Goal: Find contact information: Find contact information

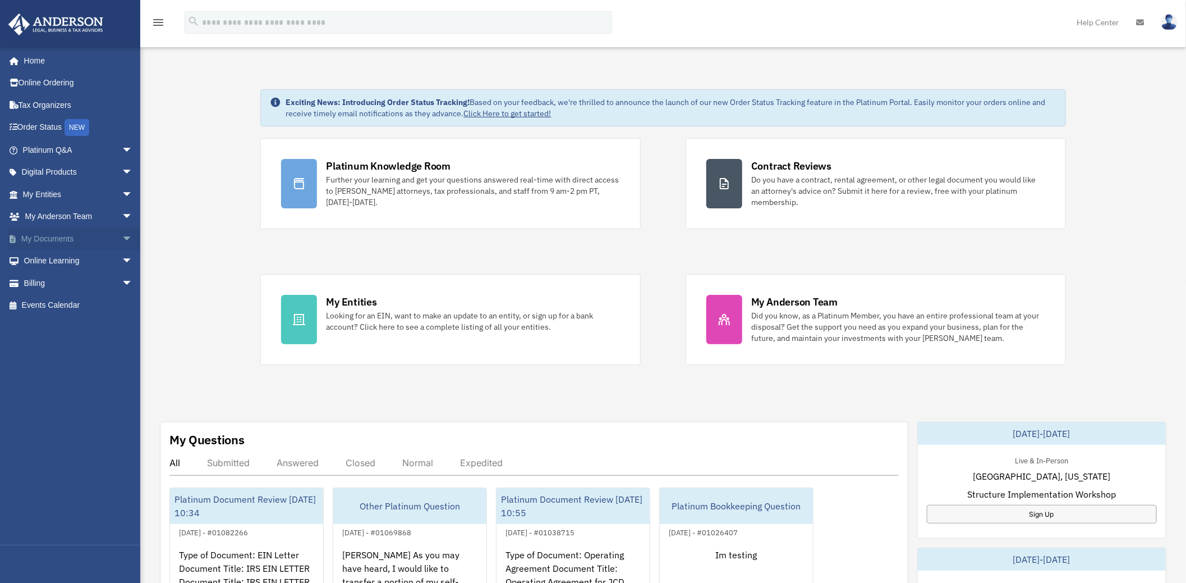
click at [122, 239] on span "arrow_drop_down" at bounding box center [133, 238] width 22 height 23
click at [38, 264] on span at bounding box center [36, 261] width 7 height 8
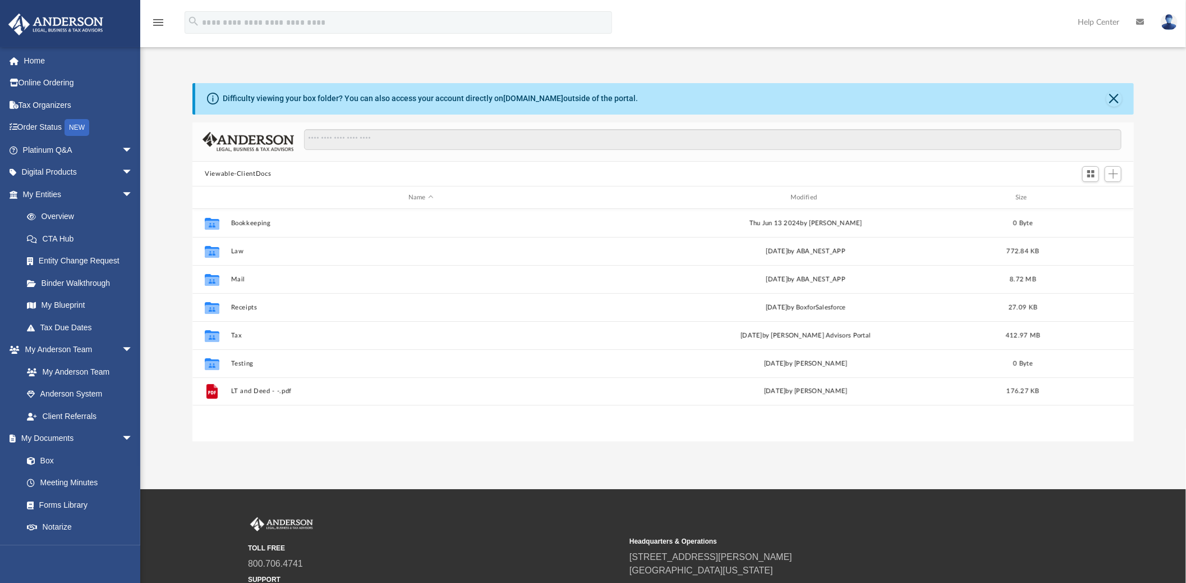
scroll to position [245, 932]
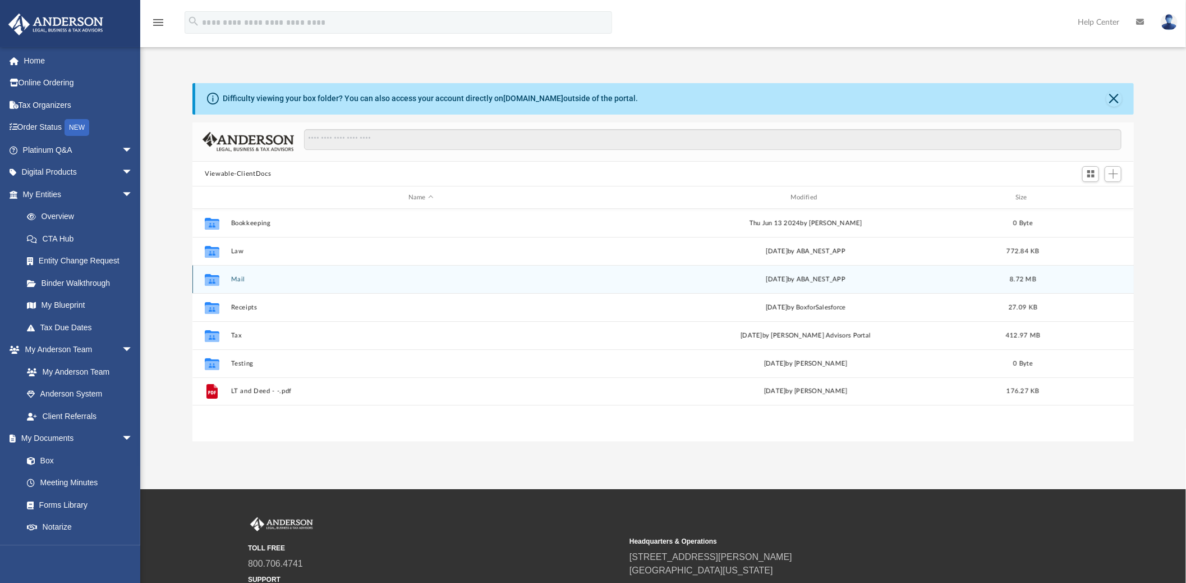
click at [231, 276] on button "Mail" at bounding box center [421, 279] width 380 height 7
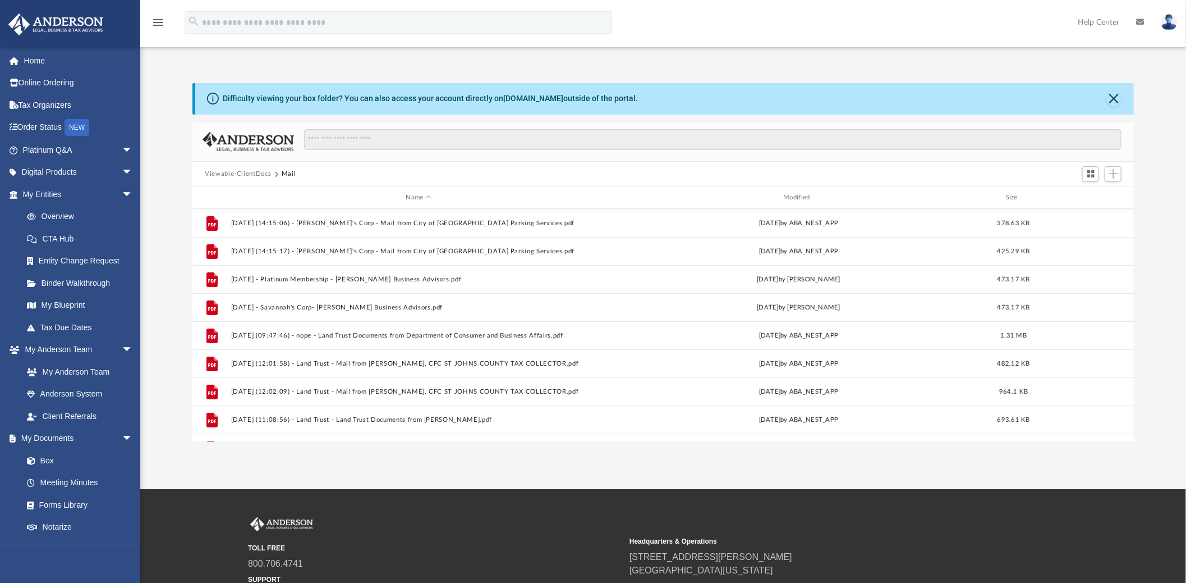
click at [242, 174] on button "Viewable-ClientDocs" at bounding box center [238, 174] width 66 height 10
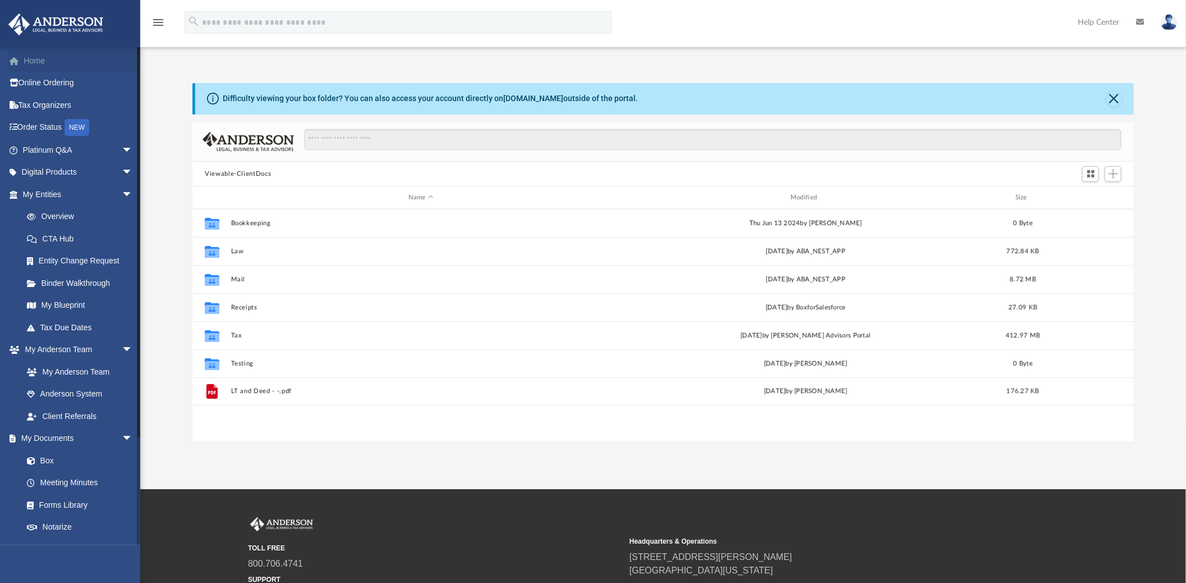
click at [25, 59] on link "Home" at bounding box center [79, 60] width 142 height 22
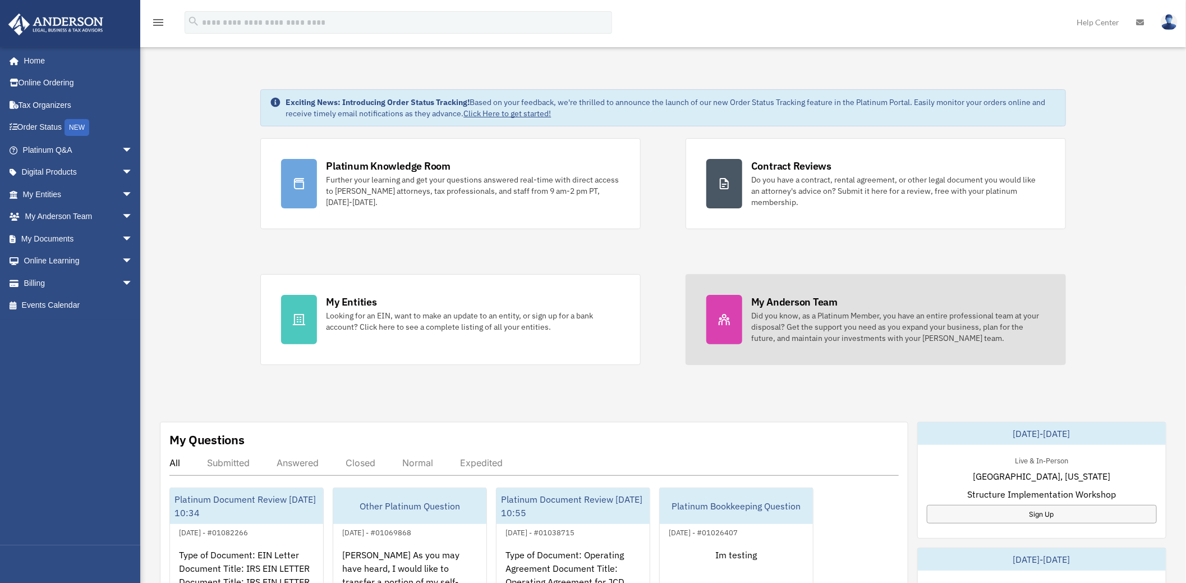
click at [728, 327] on div at bounding box center [725, 319] width 36 height 49
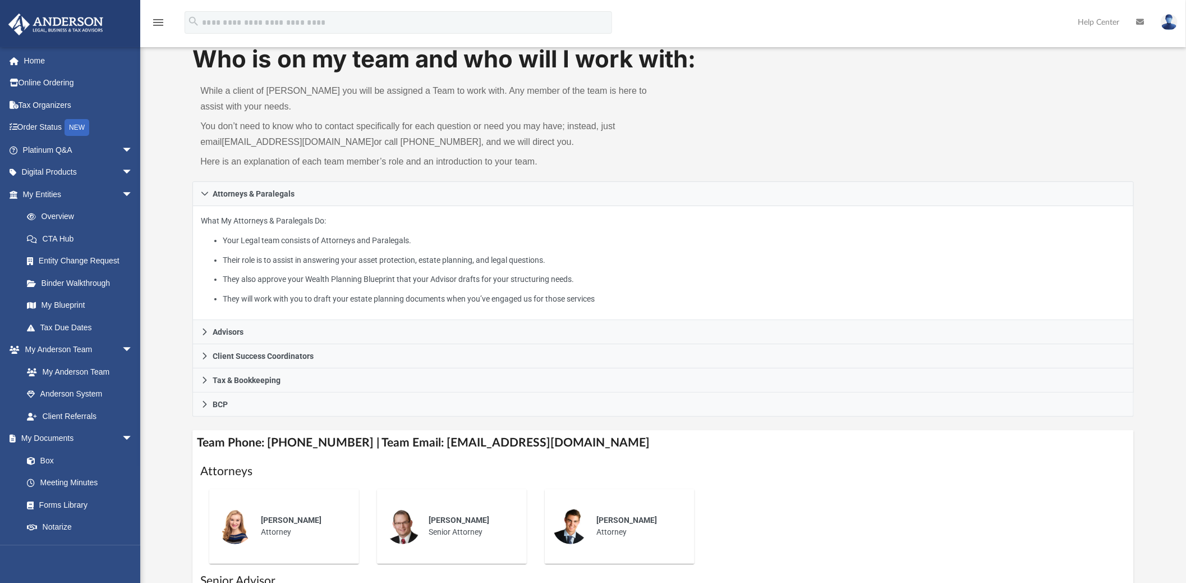
scroll to position [62, 0]
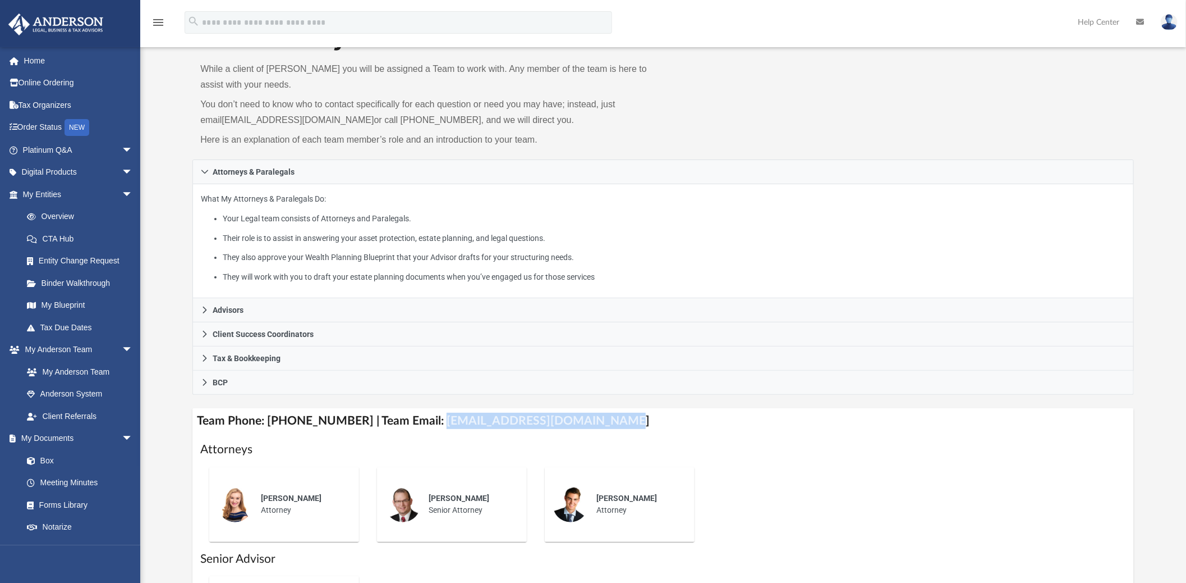
drag, startPoint x: 424, startPoint y: 421, endPoint x: 598, endPoint y: 415, distance: 174.1
click at [598, 415] on h4 "Team Phone: [PHONE_NUMBER] | Team Email: [EMAIL_ADDRESS][DOMAIN_NAME]" at bounding box center [663, 420] width 942 height 25
click at [511, 421] on h4 "Team Phone: [PHONE_NUMBER] | Team Email: [EMAIL_ADDRESS][DOMAIN_NAME]" at bounding box center [663, 420] width 942 height 25
drag, startPoint x: 423, startPoint y: 419, endPoint x: 590, endPoint y: 418, distance: 166.7
click at [590, 418] on h4 "Team Phone: [PHONE_NUMBER] | Team Email: [EMAIL_ADDRESS][DOMAIN_NAME]" at bounding box center [663, 420] width 942 height 25
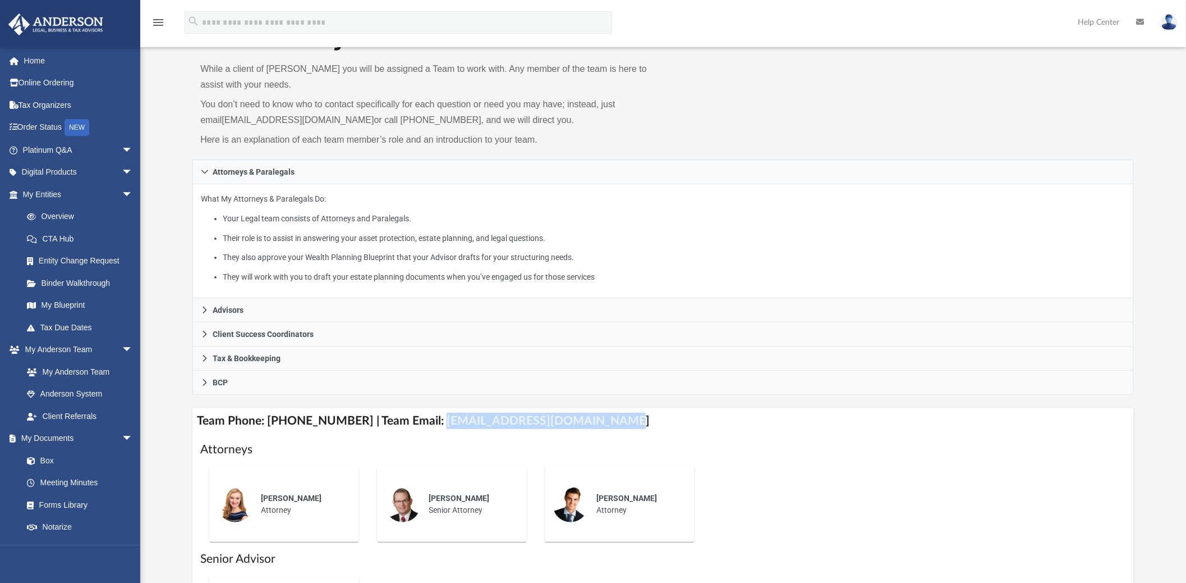
click at [466, 418] on h4 "Team Phone: [PHONE_NUMBER] | Team Email: [EMAIL_ADDRESS][DOMAIN_NAME]" at bounding box center [663, 420] width 942 height 25
click at [427, 421] on h4 "Team Phone: [PHONE_NUMBER] | Team Email: [EMAIL_ADDRESS][DOMAIN_NAME]" at bounding box center [663, 420] width 942 height 25
click at [425, 421] on h4 "Team Phone: [PHONE_NUMBER] | Team Email: [EMAIL_ADDRESS][DOMAIN_NAME]" at bounding box center [663, 420] width 942 height 25
drag, startPoint x: 421, startPoint y: 423, endPoint x: 595, endPoint y: 415, distance: 173.6
click at [595, 415] on h4 "Team Phone: [PHONE_NUMBER] | Team Email: [EMAIL_ADDRESS][DOMAIN_NAME]" at bounding box center [663, 420] width 942 height 25
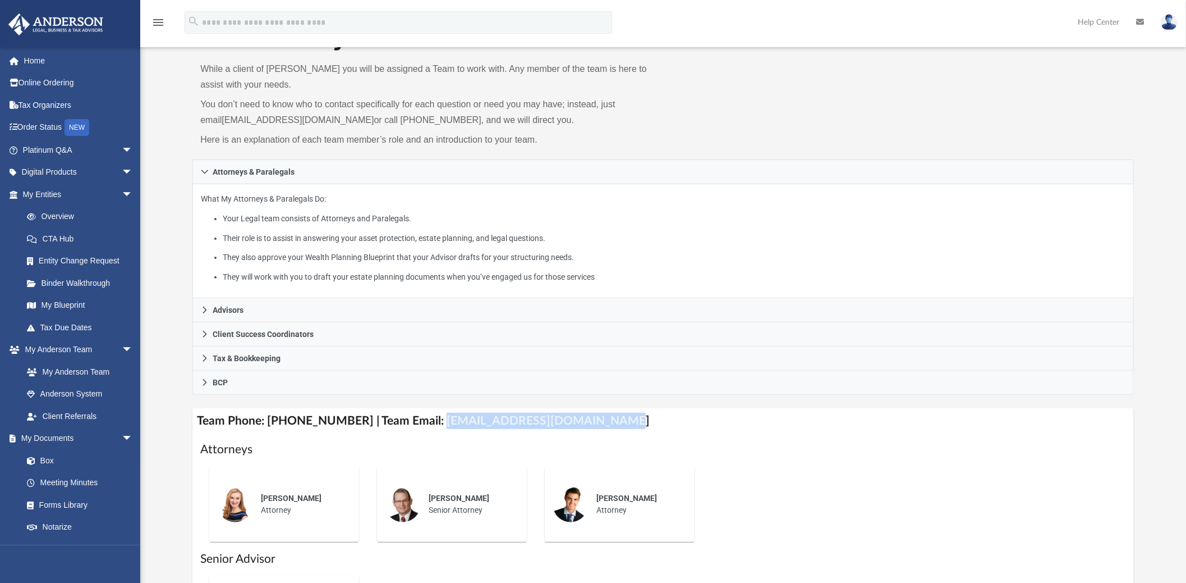
click at [465, 429] on h4 "Team Phone: [PHONE_NUMBER] | Team Email: [EMAIL_ADDRESS][DOMAIN_NAME]" at bounding box center [663, 420] width 942 height 25
drag, startPoint x: 423, startPoint y: 420, endPoint x: 602, endPoint y: 411, distance: 179.8
click at [602, 411] on h4 "Team Phone: [PHONE_NUMBER] | Team Email: [EMAIL_ADDRESS][DOMAIN_NAME]" at bounding box center [663, 420] width 942 height 25
click at [431, 419] on h4 "Team Phone: [PHONE_NUMBER] | Team Email: [EMAIL_ADDRESS][DOMAIN_NAME]" at bounding box center [663, 420] width 942 height 25
drag, startPoint x: 424, startPoint y: 419, endPoint x: 590, endPoint y: 419, distance: 166.1
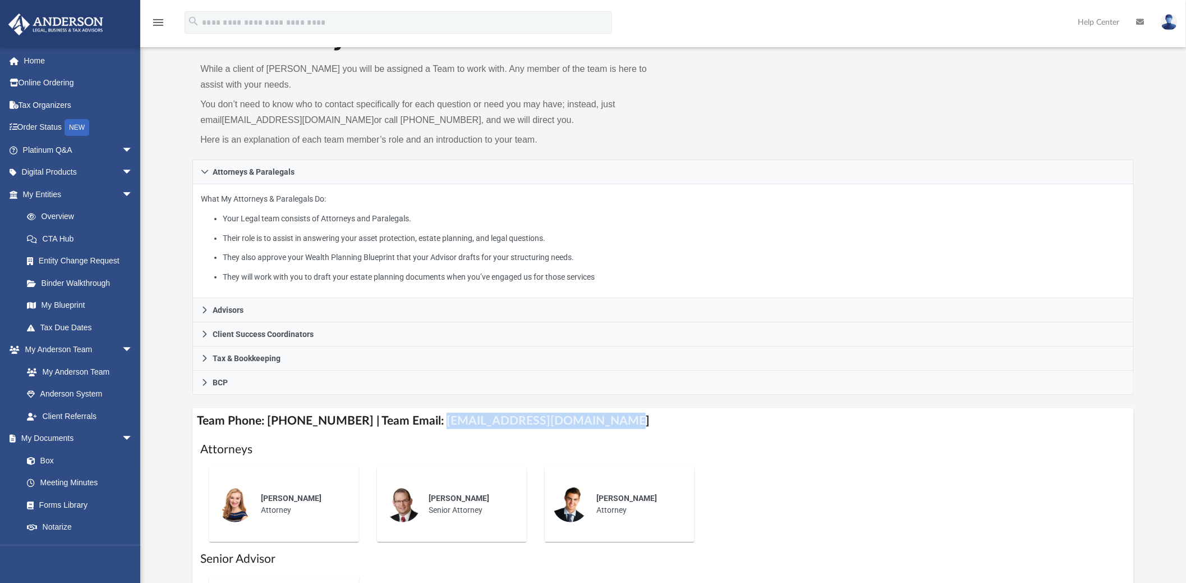
click at [590, 419] on h4 "Team Phone: [PHONE_NUMBER] | Team Email: [EMAIL_ADDRESS][DOMAIN_NAME]" at bounding box center [663, 420] width 942 height 25
copy h4 "[EMAIL_ADDRESS][DOMAIN_NAME]"
click at [635, 428] on h4 "Team Phone: [PHONE_NUMBER] | Team Email: [EMAIL_ADDRESS][DOMAIN_NAME]" at bounding box center [663, 420] width 942 height 25
drag, startPoint x: 694, startPoint y: 424, endPoint x: 623, endPoint y: 450, distance: 75.8
click at [623, 450] on h1 "Attorneys" at bounding box center [663, 449] width 926 height 16
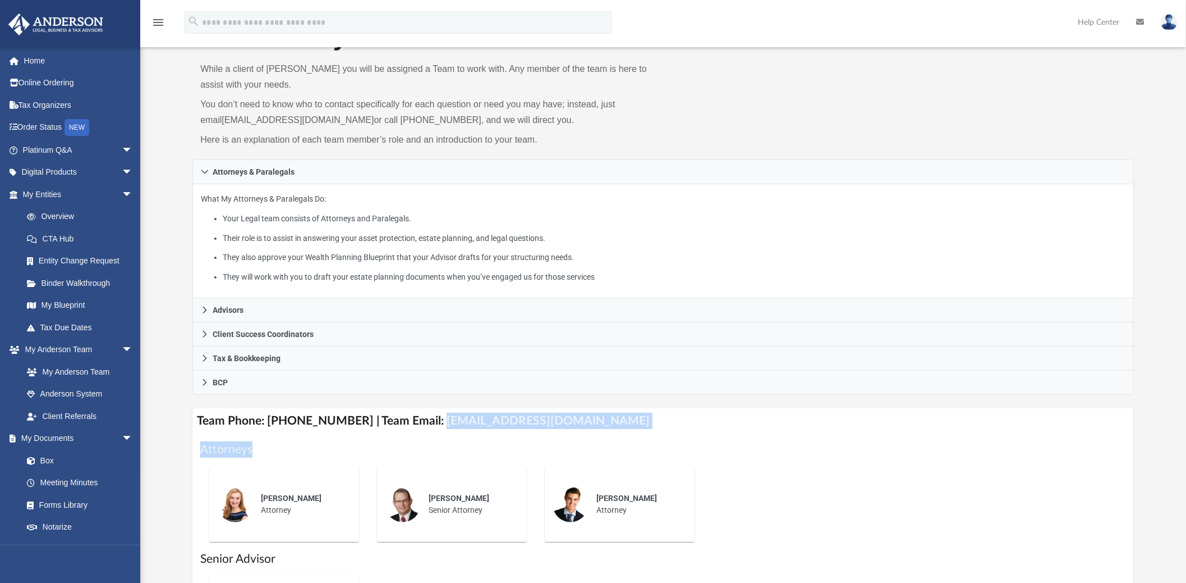
drag, startPoint x: 423, startPoint y: 421, endPoint x: 799, endPoint y: 440, distance: 376.4
click at [799, 440] on div "Team Phone: [PHONE_NUMBER] | Team Email: [EMAIL_ADDRESS][DOMAIN_NAME] Attorneys…" at bounding box center [663, 537] width 942 height 259
click at [430, 417] on h4 "Team Phone: [PHONE_NUMBER] | Team Email: [EMAIL_ADDRESS][DOMAIN_NAME]" at bounding box center [663, 420] width 942 height 25
drag, startPoint x: 424, startPoint y: 420, endPoint x: 599, endPoint y: 413, distance: 175.8
click at [599, 413] on h4 "Team Phone: [PHONE_NUMBER] | Team Email: [EMAIL_ADDRESS][DOMAIN_NAME]" at bounding box center [663, 420] width 942 height 25
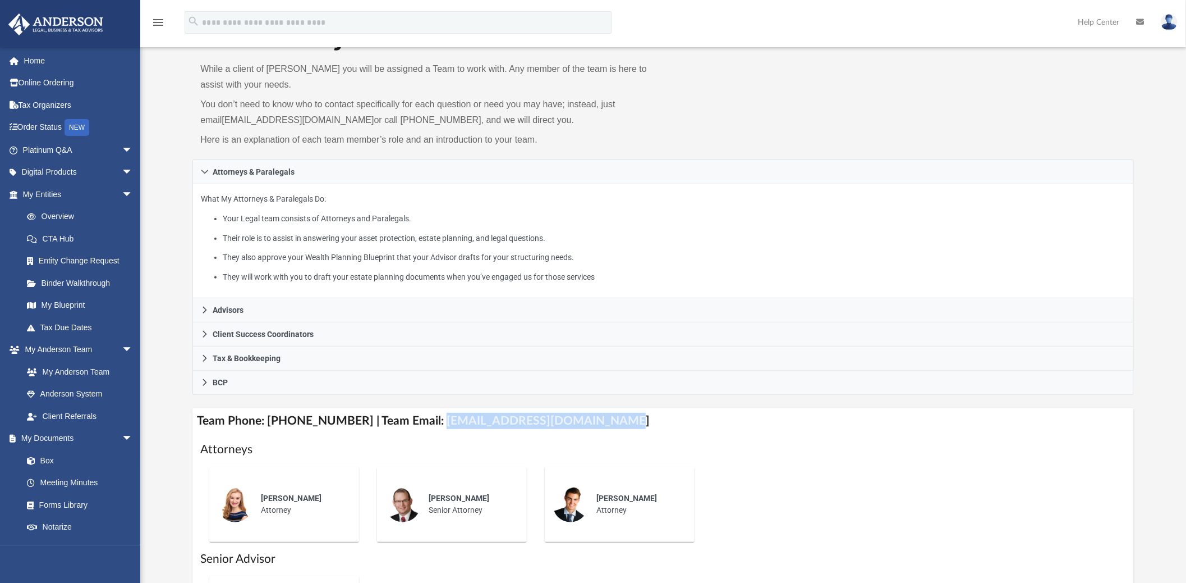
click at [424, 421] on h4 "Team Phone: [PHONE_NUMBER] | Team Email: [EMAIL_ADDRESS][DOMAIN_NAME]" at bounding box center [663, 420] width 942 height 25
drag, startPoint x: 423, startPoint y: 419, endPoint x: 593, endPoint y: 422, distance: 170.6
click at [593, 422] on h4 "Team Phone: [PHONE_NUMBER] | Team Email: [EMAIL_ADDRESS][DOMAIN_NAME]" at bounding box center [663, 420] width 942 height 25
click at [801, 132] on div "Who is on my team and who will I work with: While a client of [PERSON_NAME] you…" at bounding box center [663, 90] width 942 height 139
drag, startPoint x: 424, startPoint y: 422, endPoint x: 587, endPoint y: 425, distance: 163.3
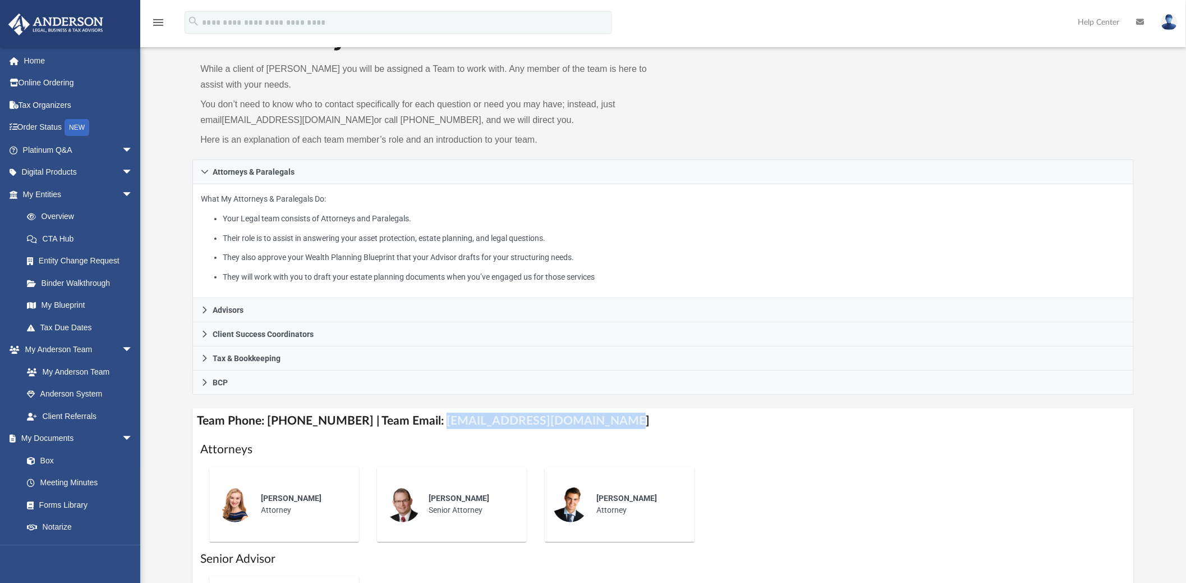
click at [587, 425] on h4 "Team Phone: [PHONE_NUMBER] | Team Email: [EMAIL_ADDRESS][DOMAIN_NAME]" at bounding box center [663, 420] width 942 height 25
click at [535, 420] on h4 "Team Phone: [PHONE_NUMBER] | Team Email: [EMAIL_ADDRESS][DOMAIN_NAME]" at bounding box center [663, 420] width 942 height 25
click at [533, 420] on h4 "Team Phone: [PHONE_NUMBER] | Team Email: [EMAIL_ADDRESS][DOMAIN_NAME]" at bounding box center [663, 420] width 942 height 25
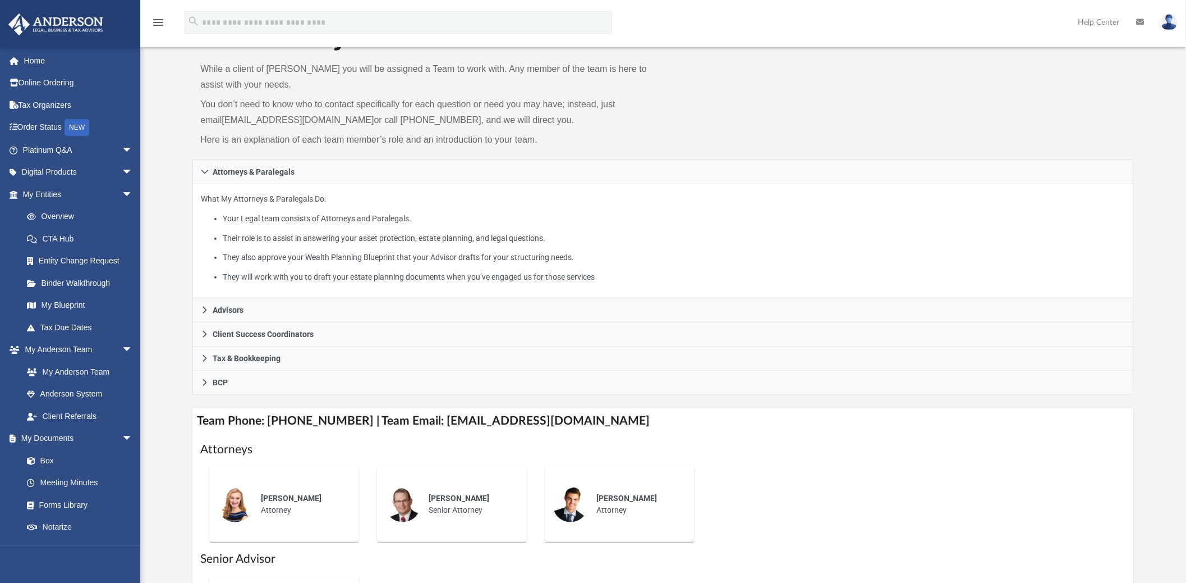
click at [440, 421] on h4 "Team Phone: [PHONE_NUMBER] | Team Email: [EMAIL_ADDRESS][DOMAIN_NAME]" at bounding box center [663, 420] width 942 height 25
drag, startPoint x: 427, startPoint y: 421, endPoint x: 595, endPoint y: 429, distance: 168.5
click at [595, 429] on h4 "Team Phone: [PHONE_NUMBER] | Team Email: [EMAIL_ADDRESS][DOMAIN_NAME]" at bounding box center [663, 420] width 942 height 25
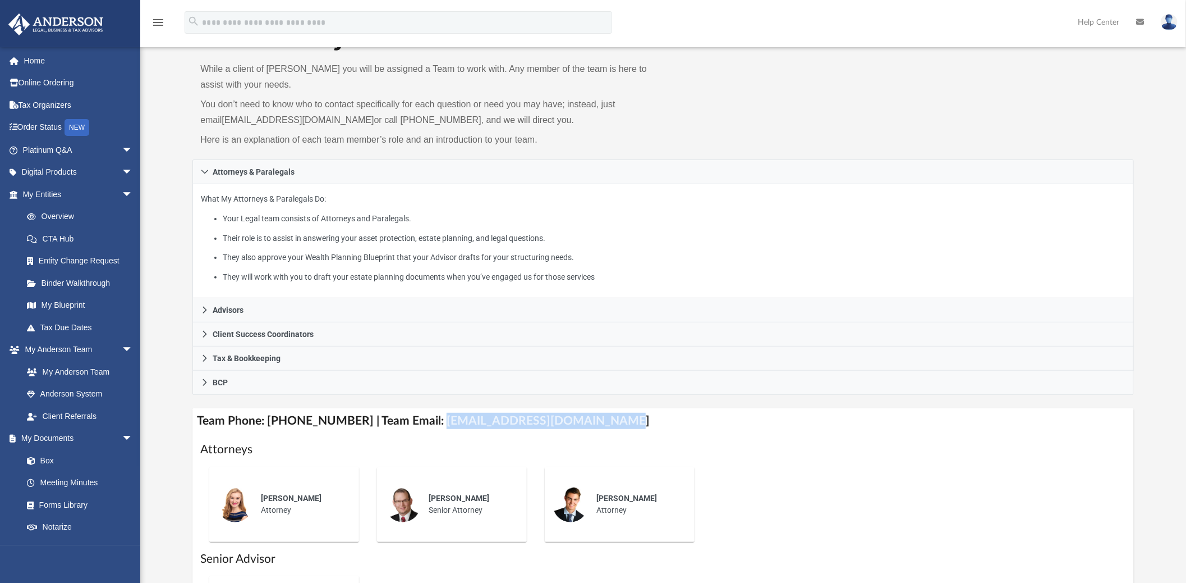
click at [497, 421] on h4 "Team Phone: [PHONE_NUMBER] | Team Email: [EMAIL_ADDRESS][DOMAIN_NAME]" at bounding box center [663, 420] width 942 height 25
click at [453, 420] on h4 "Team Phone: [PHONE_NUMBER] | Team Email: [EMAIL_ADDRESS][DOMAIN_NAME]" at bounding box center [663, 420] width 942 height 25
drag, startPoint x: 423, startPoint y: 421, endPoint x: 592, endPoint y: 430, distance: 169.7
click at [592, 430] on h4 "Team Phone: [PHONE_NUMBER] | Team Email: [EMAIL_ADDRESS][DOMAIN_NAME]" at bounding box center [663, 420] width 942 height 25
drag, startPoint x: 492, startPoint y: 421, endPoint x: 444, endPoint y: 422, distance: 47.7
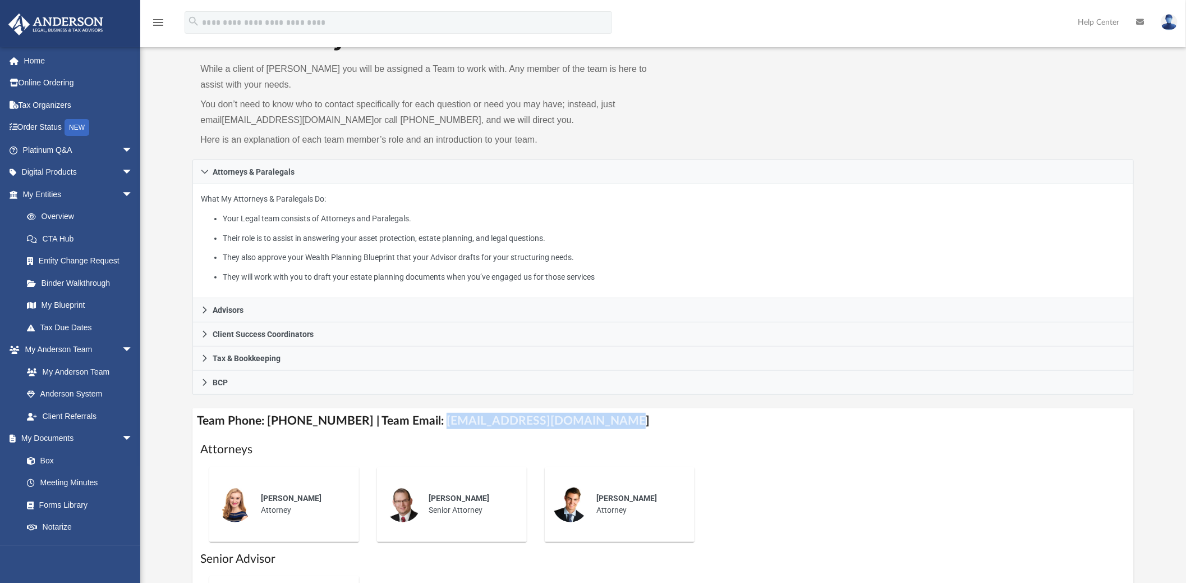
click at [444, 422] on h4 "Team Phone: [PHONE_NUMBER] | Team Email: [EMAIL_ADDRESS][DOMAIN_NAME]" at bounding box center [663, 420] width 942 height 25
drag, startPoint x: 425, startPoint y: 419, endPoint x: 548, endPoint y: 430, distance: 123.4
click at [548, 430] on h4 "Team Phone: [PHONE_NUMBER] | Team Email: [EMAIL_ADDRESS][DOMAIN_NAME]" at bounding box center [663, 420] width 942 height 25
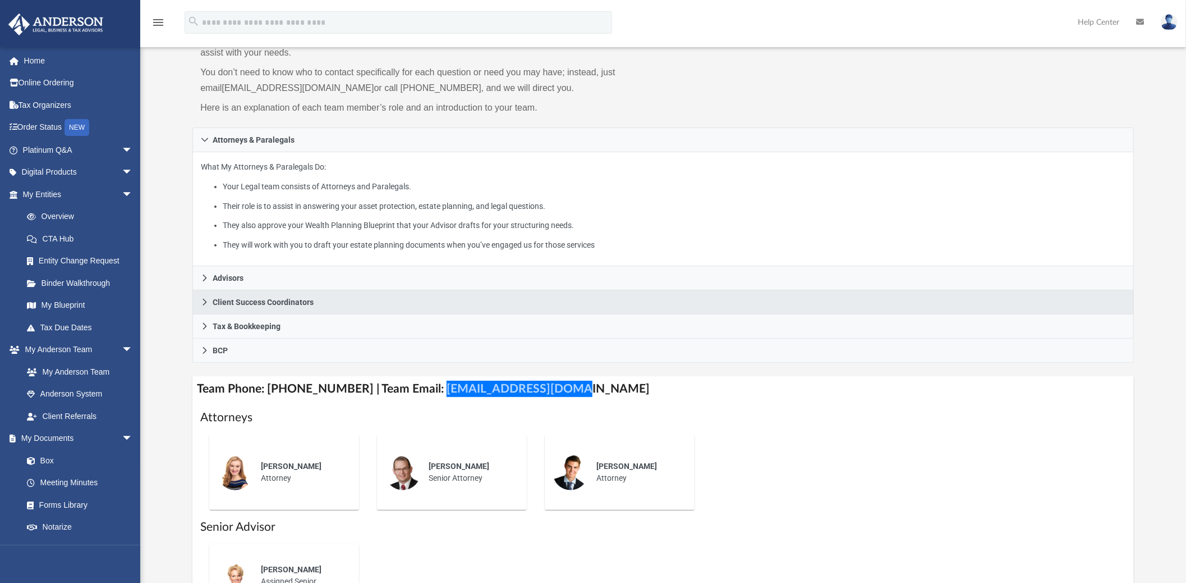
scroll to position [187, 0]
